Goal: Information Seeking & Learning: Find specific fact

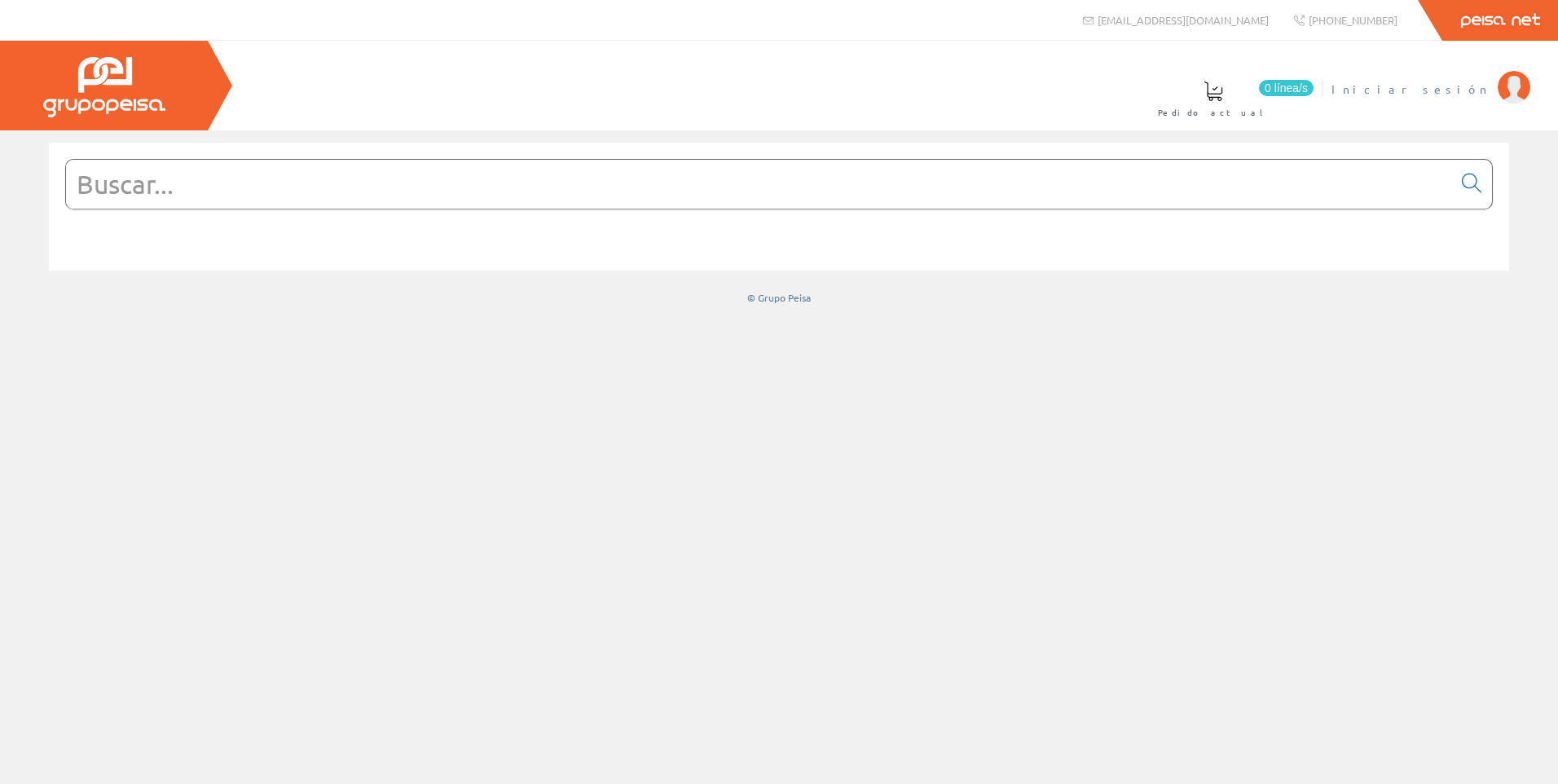
click at [1509, 84] on img at bounding box center [1514, 87] width 33 height 33
drag, startPoint x: 121, startPoint y: 188, endPoint x: 616, endPoint y: 242, distance: 497.9
click at [121, 186] on input "text" at bounding box center [759, 184] width 1386 height 49
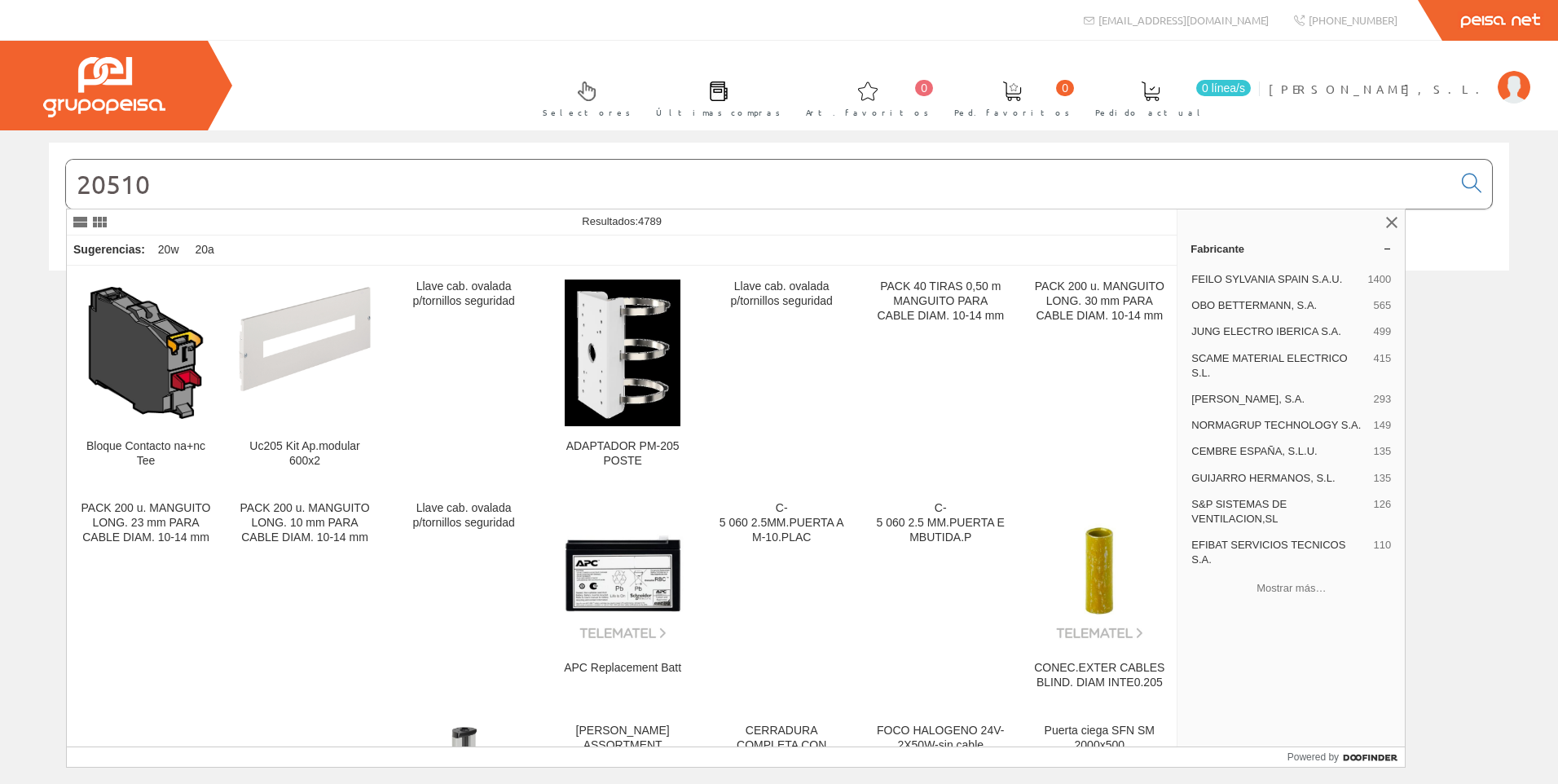
type input "20510"
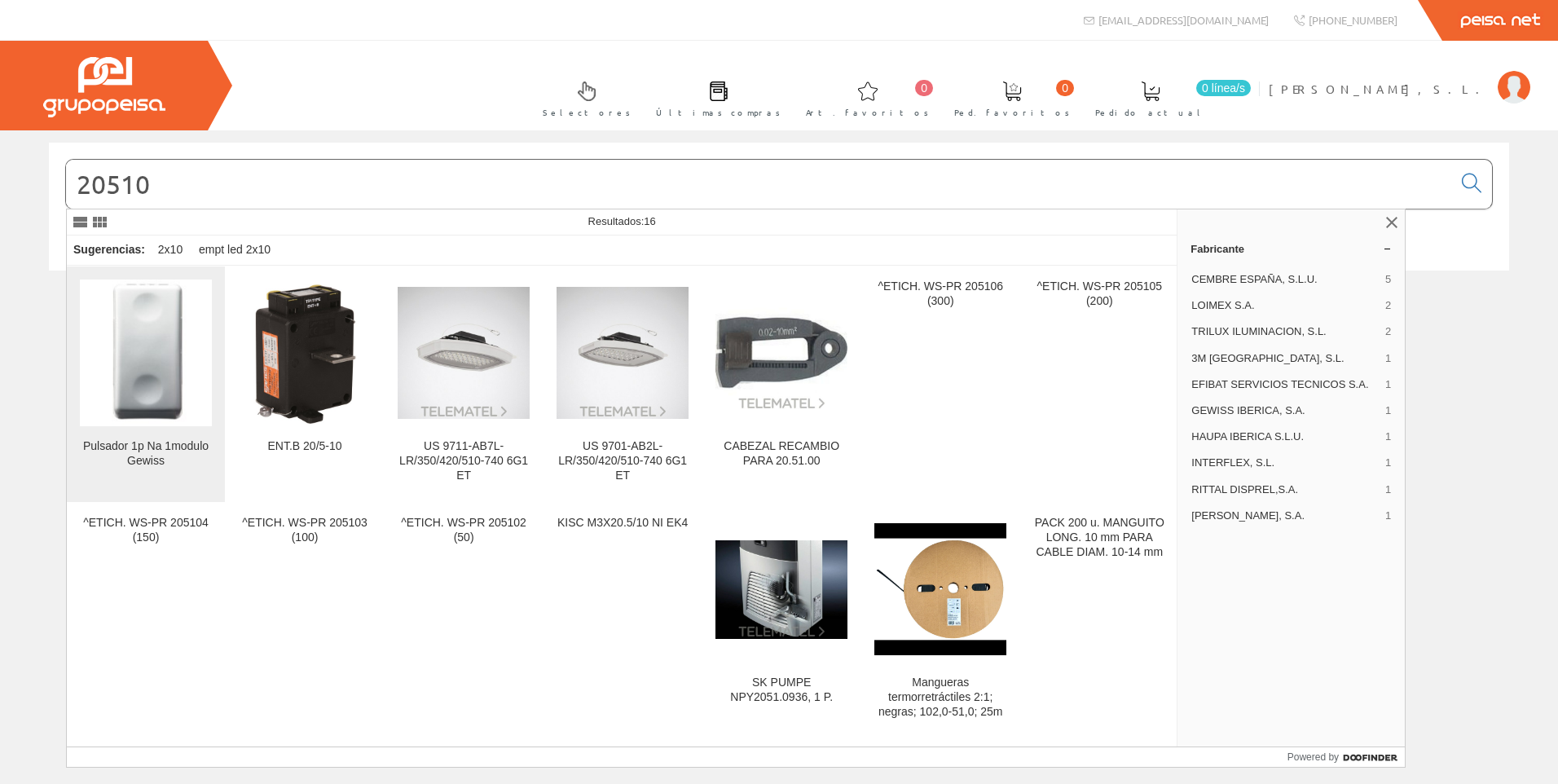
click at [160, 339] on img at bounding box center [146, 353] width 117 height 147
